Goal: Contribute content

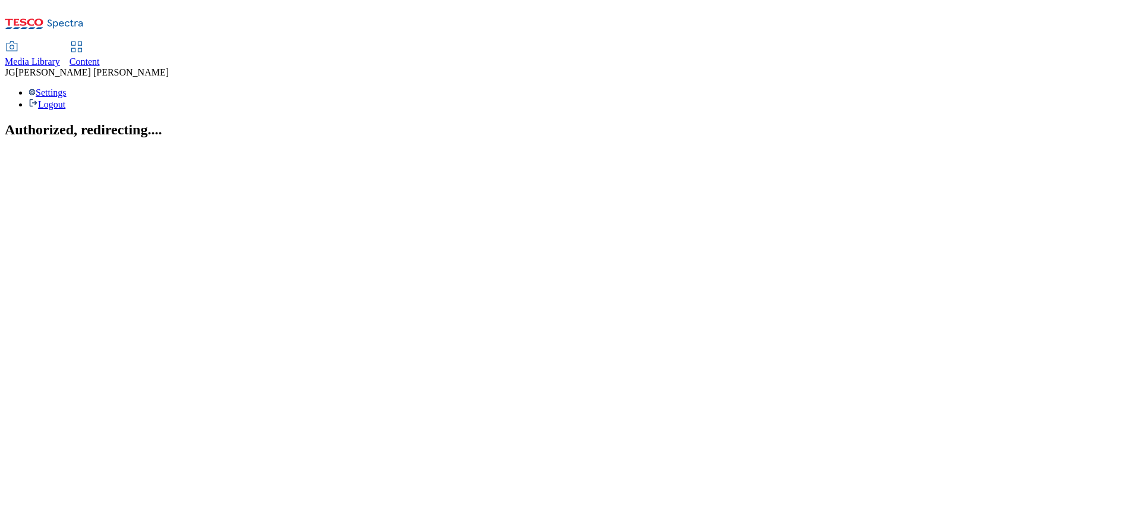
click at [100, 56] on div "Content" at bounding box center [85, 61] width 30 height 11
select select "ghs-uk"
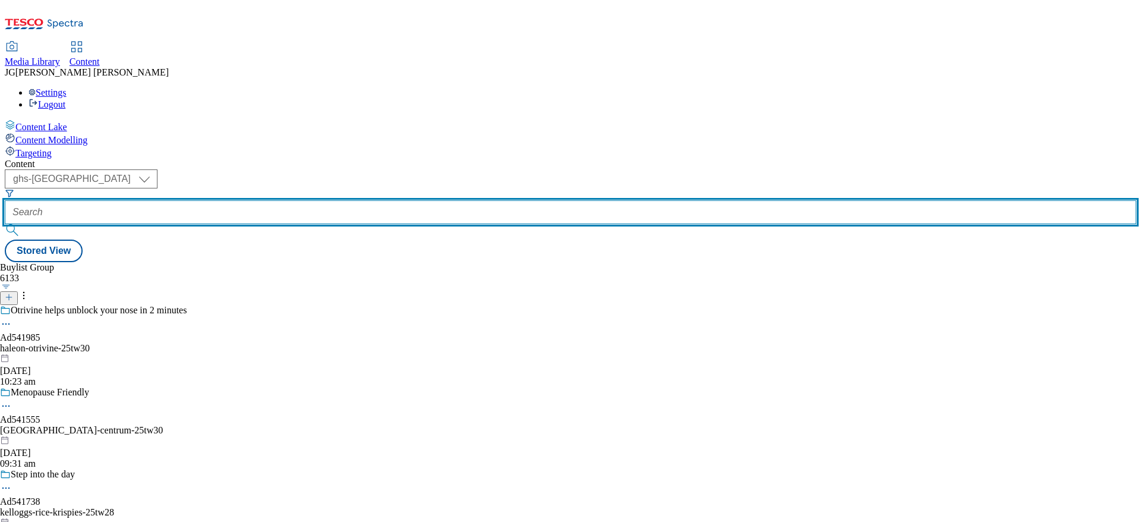
click at [270, 200] on input "text" at bounding box center [571, 212] width 1132 height 24
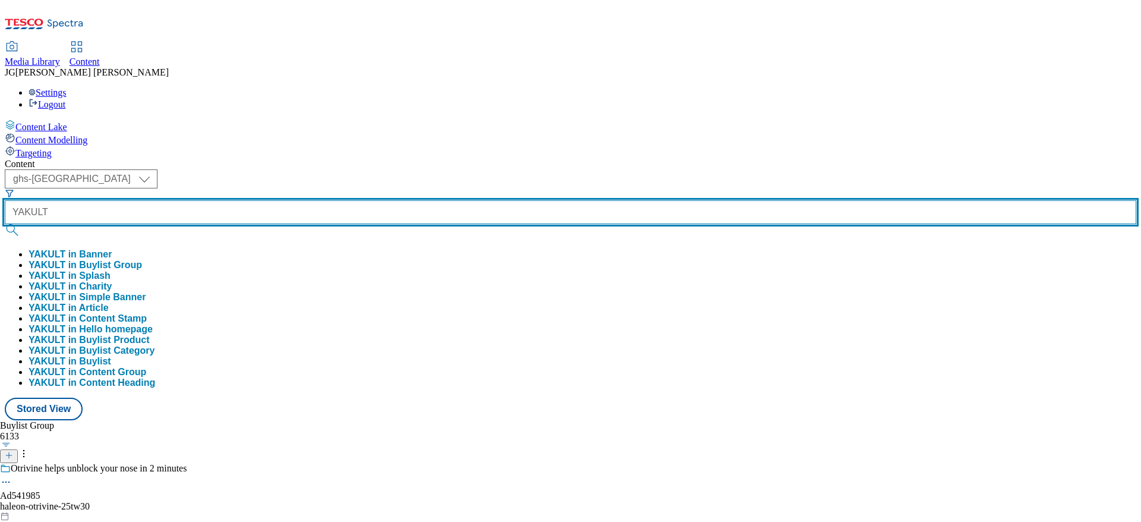
type input "YAKULT"
click at [5, 224] on button "submit" at bounding box center [13, 230] width 17 height 12
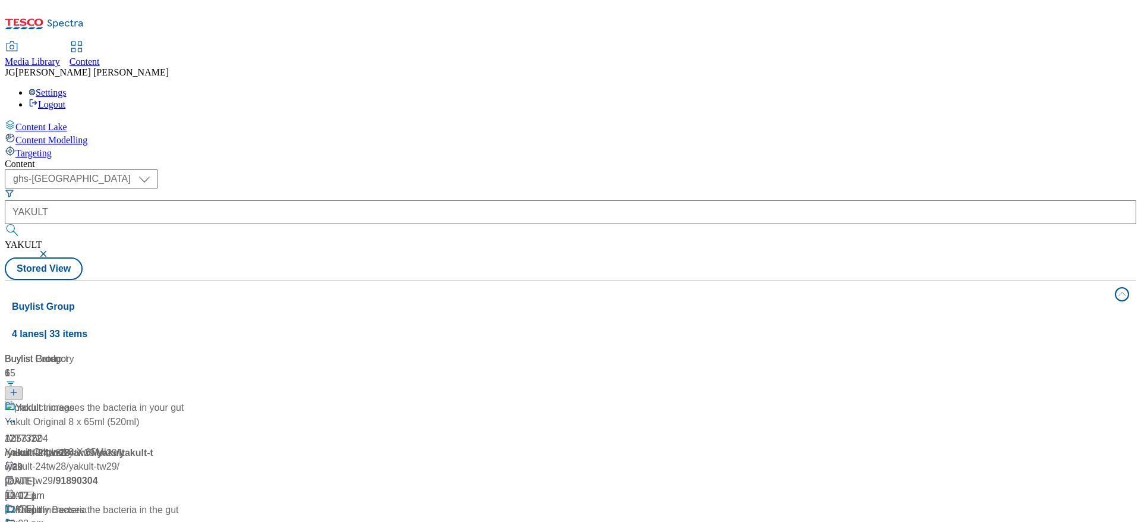
click at [508, 169] on div "( optional ) ghs-roi ghs-uk ghs-uk YAKULT YAKULT Stored View" at bounding box center [571, 224] width 1132 height 111
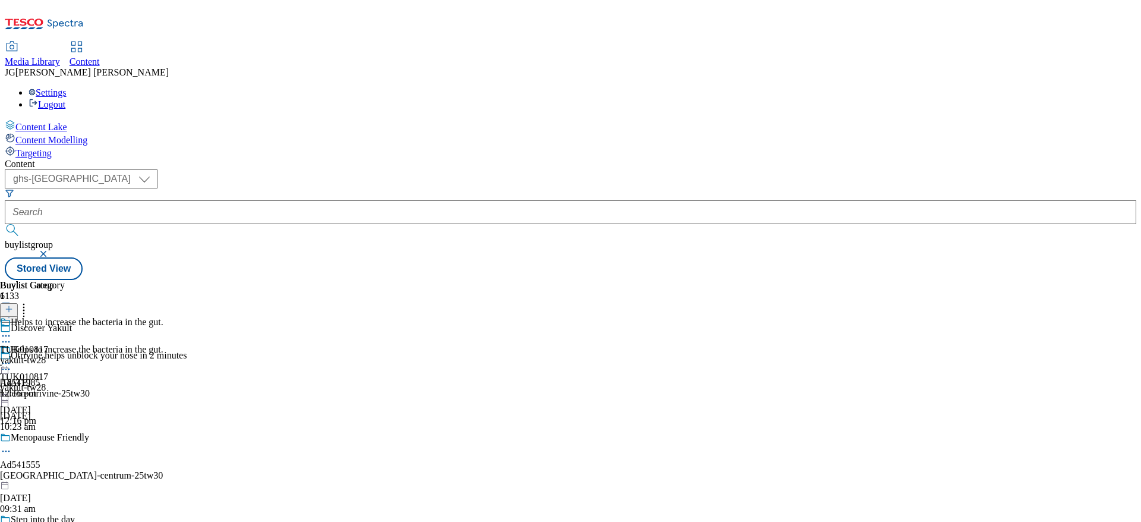
click at [12, 357] on icon at bounding box center [6, 363] width 12 height 12
click at [55, 381] on button "Edit" at bounding box center [39, 388] width 31 height 14
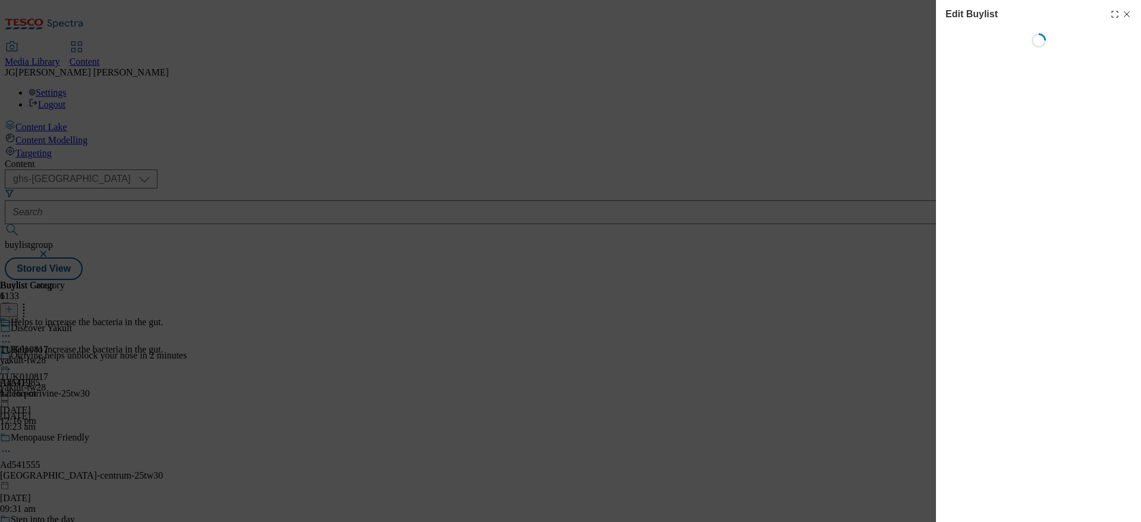
select select "evergreen"
select select "dunnhumby"
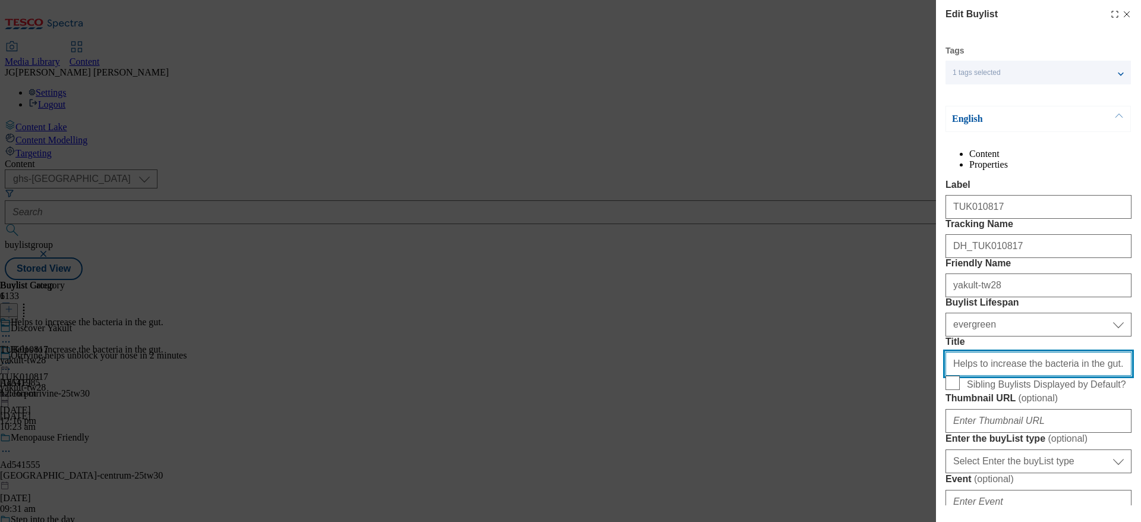
click at [1018, 376] on input "Helps to increase the bacteria in the gut." at bounding box center [1039, 364] width 186 height 24
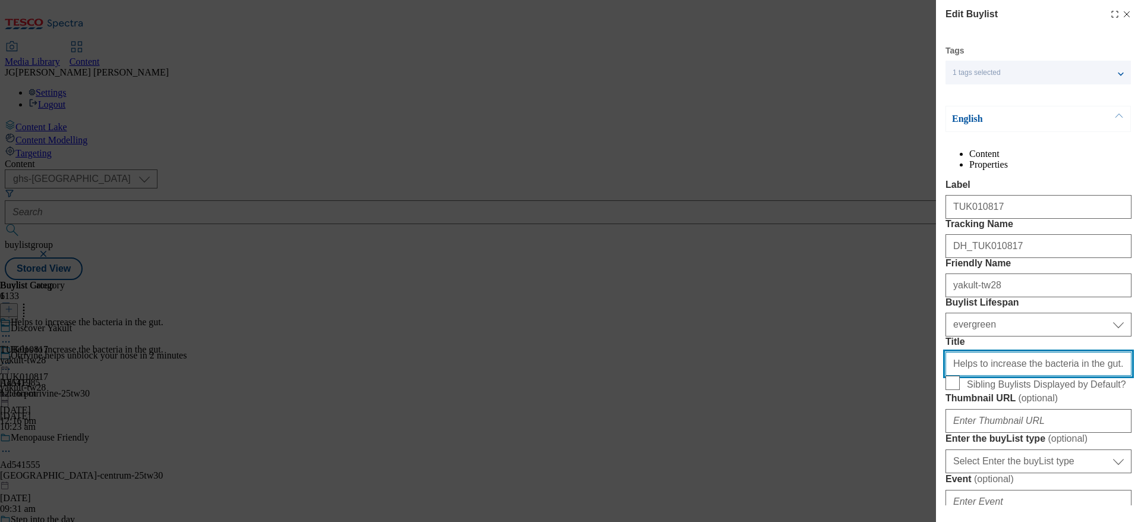
paste input "Friendly bacteria"
type input "Friendly bacteria to increase the bacteria in the gut."
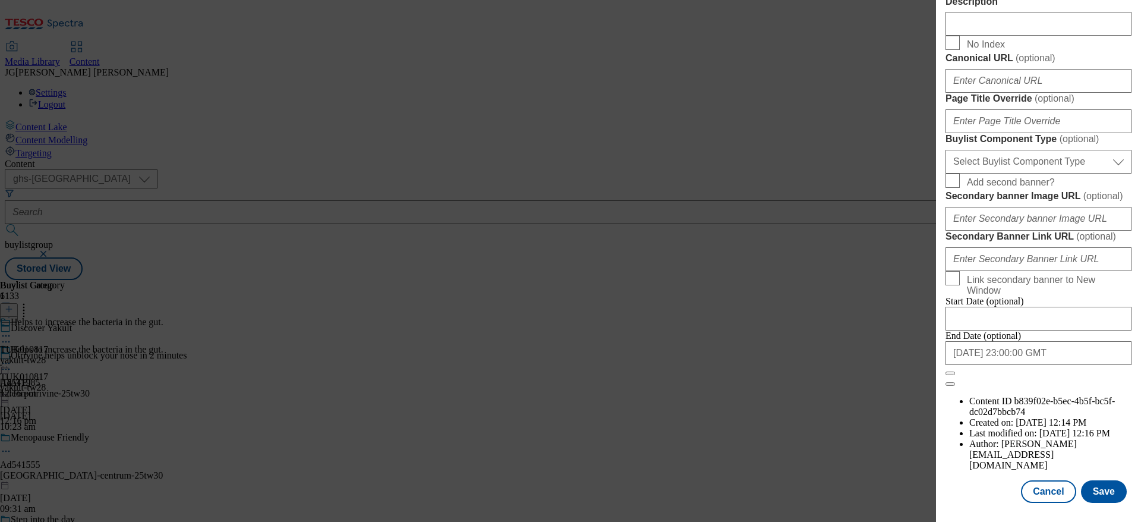
scroll to position [1007, 0]
click at [1094, 480] on button "Save" at bounding box center [1104, 491] width 46 height 23
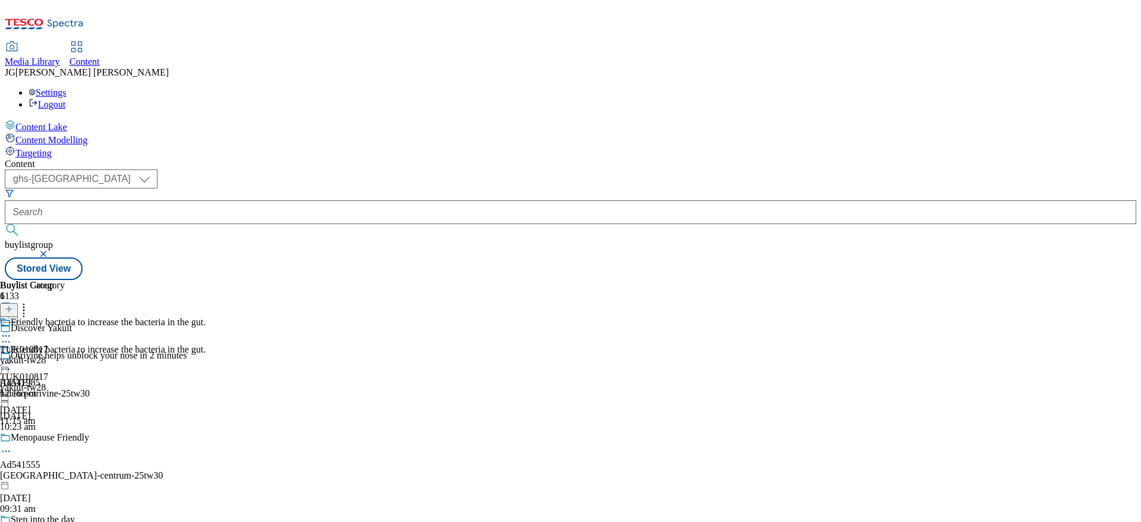
click at [12, 357] on icon at bounding box center [6, 363] width 12 height 12
click at [70, 436] on button "Preview" at bounding box center [47, 443] width 46 height 14
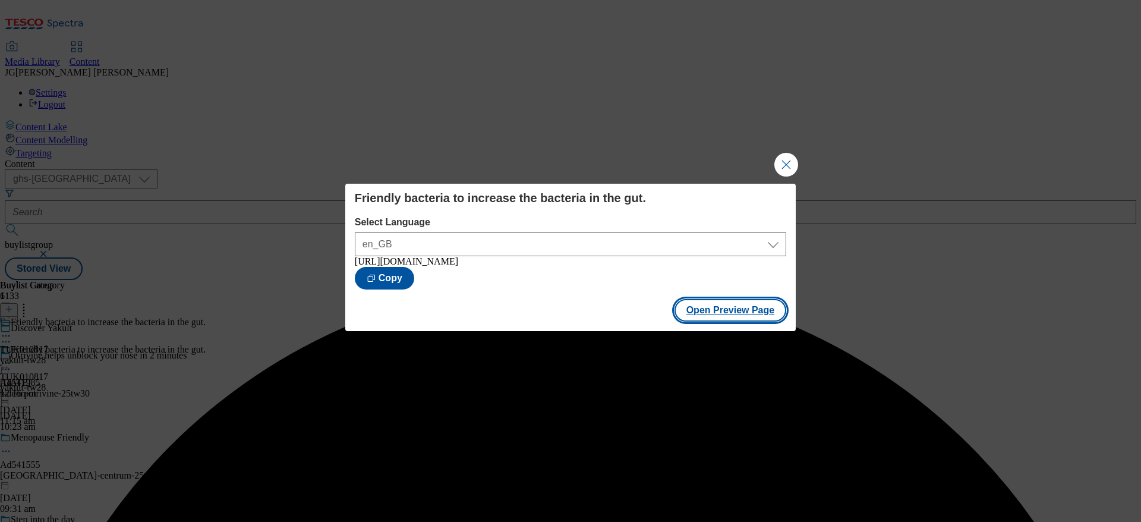
click at [777, 316] on button "Open Preview Page" at bounding box center [731, 310] width 112 height 23
click at [793, 155] on button "Close Modal" at bounding box center [786, 165] width 24 height 24
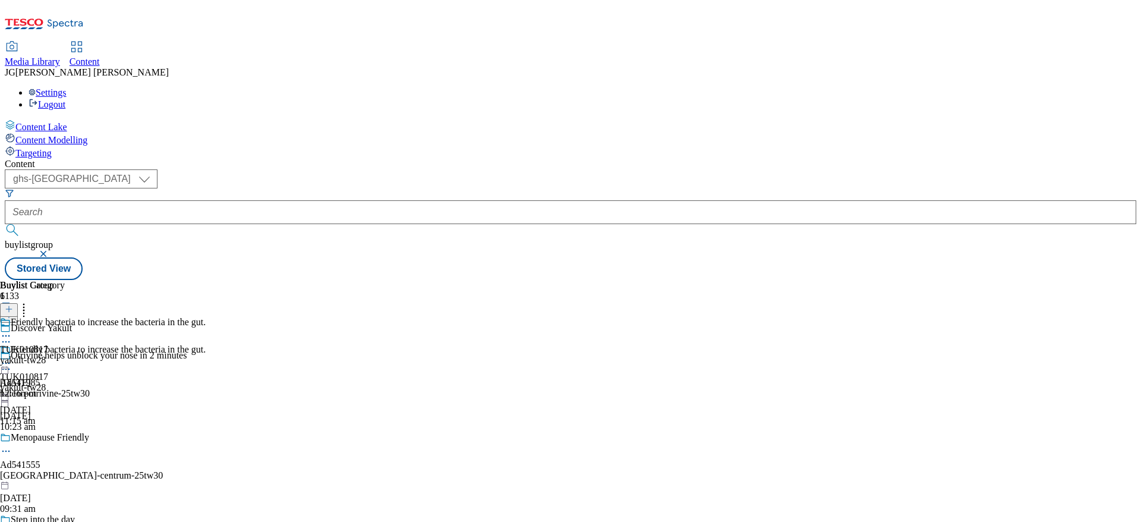
click at [12, 357] on icon at bounding box center [6, 363] width 12 height 12
click at [63, 480] on span "Publish" at bounding box center [50, 484] width 26 height 9
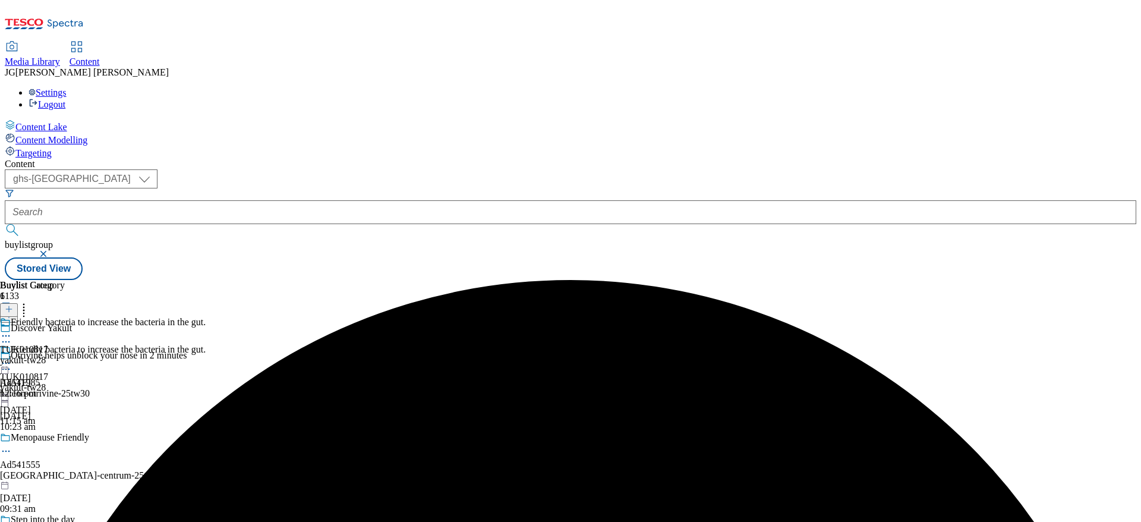
click at [12, 357] on icon at bounding box center [6, 363] width 12 height 12
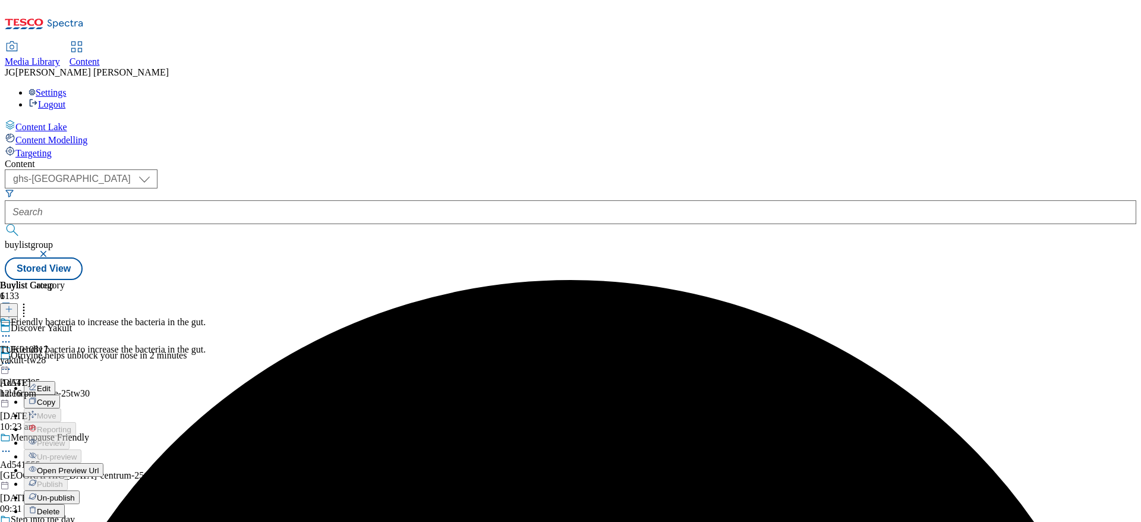
click at [99, 466] on span "Open Preview Url" at bounding box center [68, 470] width 62 height 9
